Goal: Transaction & Acquisition: Purchase product/service

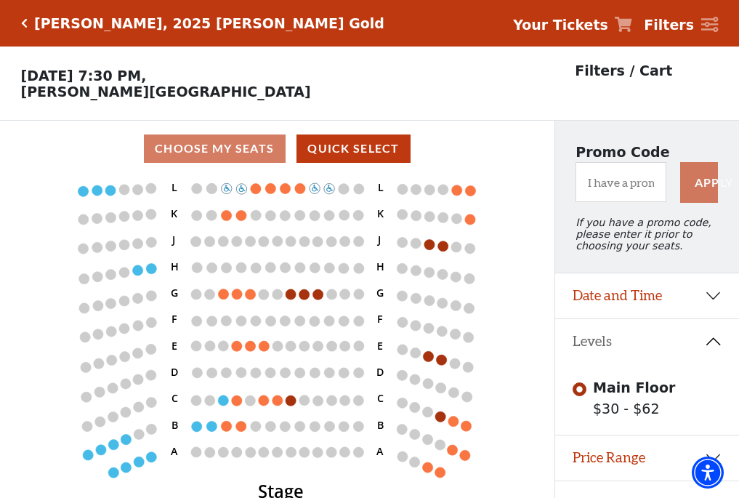
scroll to position [30, 0]
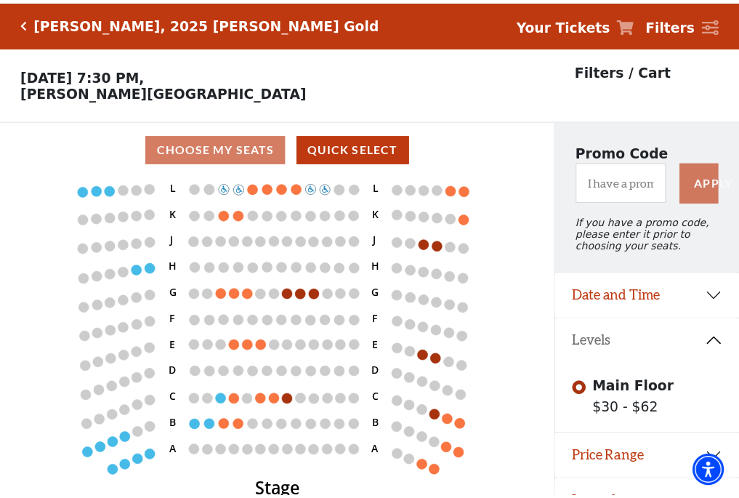
scroll to position [30, 0]
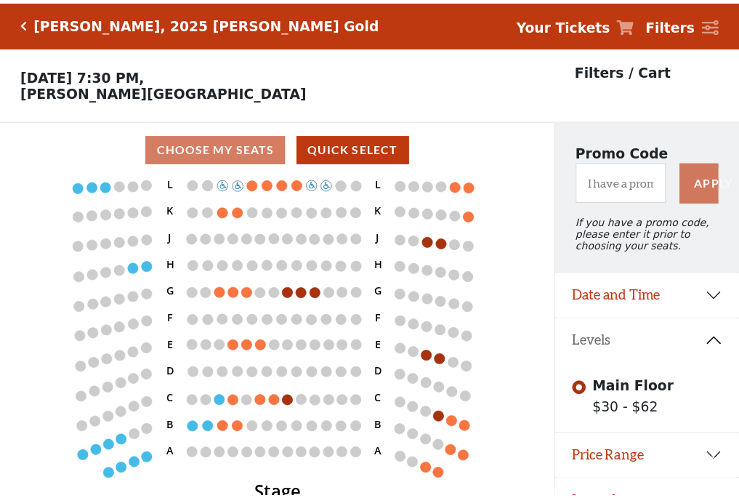
scroll to position [30, 0]
